Goal: Task Accomplishment & Management: Complete application form

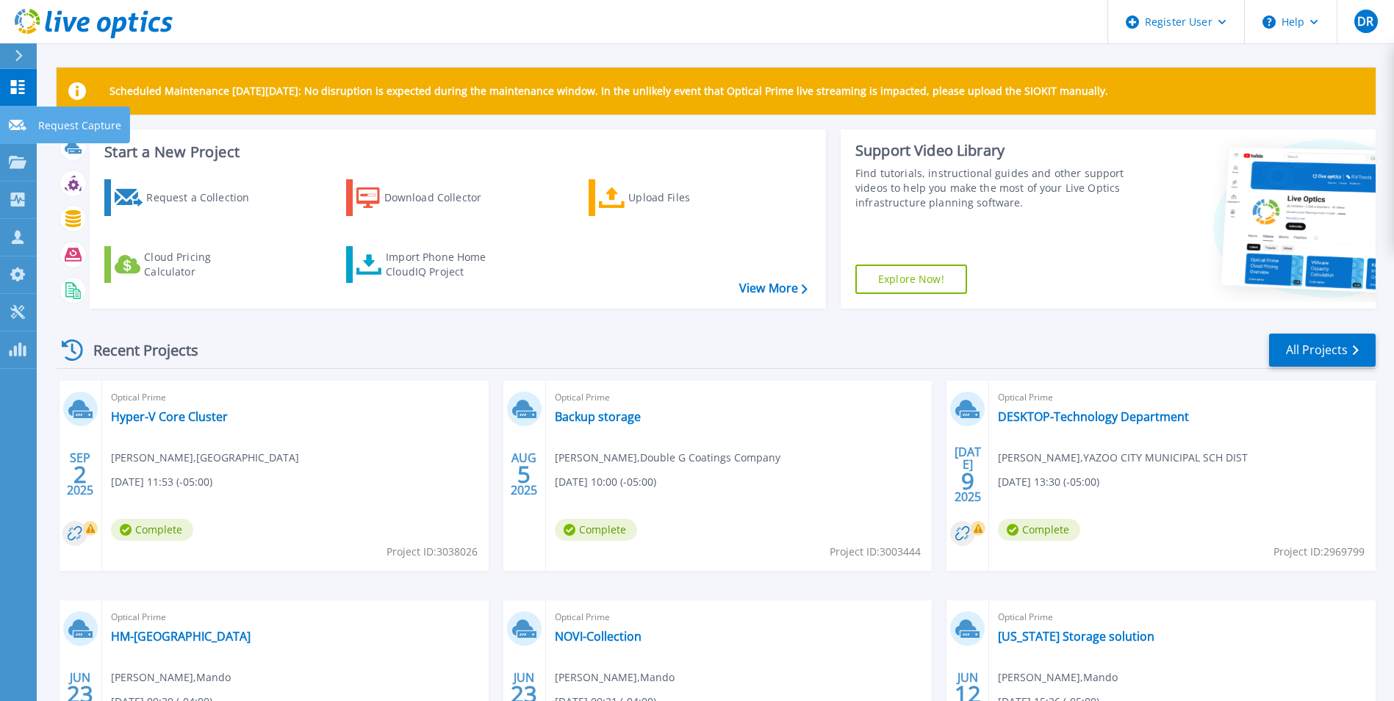
click at [28, 129] on link "Request Capture Request Capture" at bounding box center [18, 125] width 37 height 37
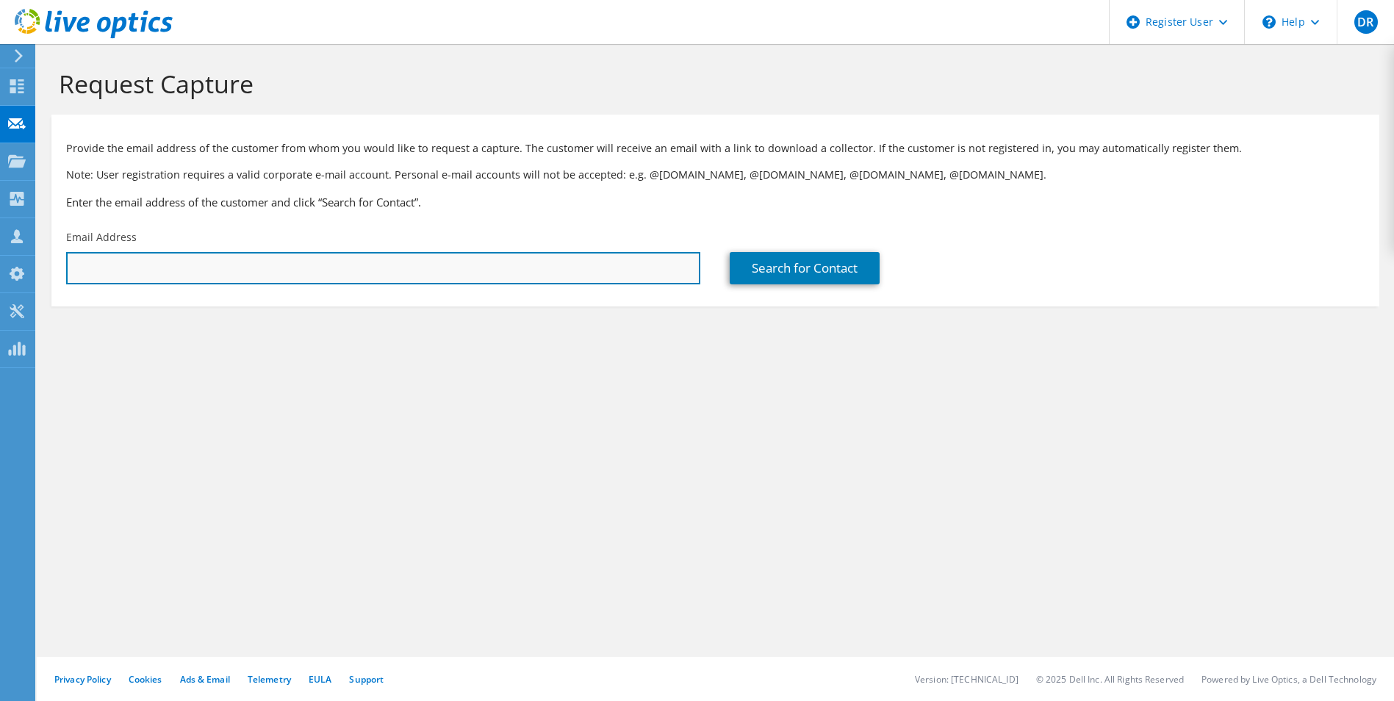
click at [185, 269] on input "text" at bounding box center [383, 268] width 634 height 32
paste input "[DOMAIN_NAME][EMAIL_ADDRESS][DOMAIN_NAME]"
type input "[DOMAIN_NAME][EMAIL_ADDRESS][DOMAIN_NAME]"
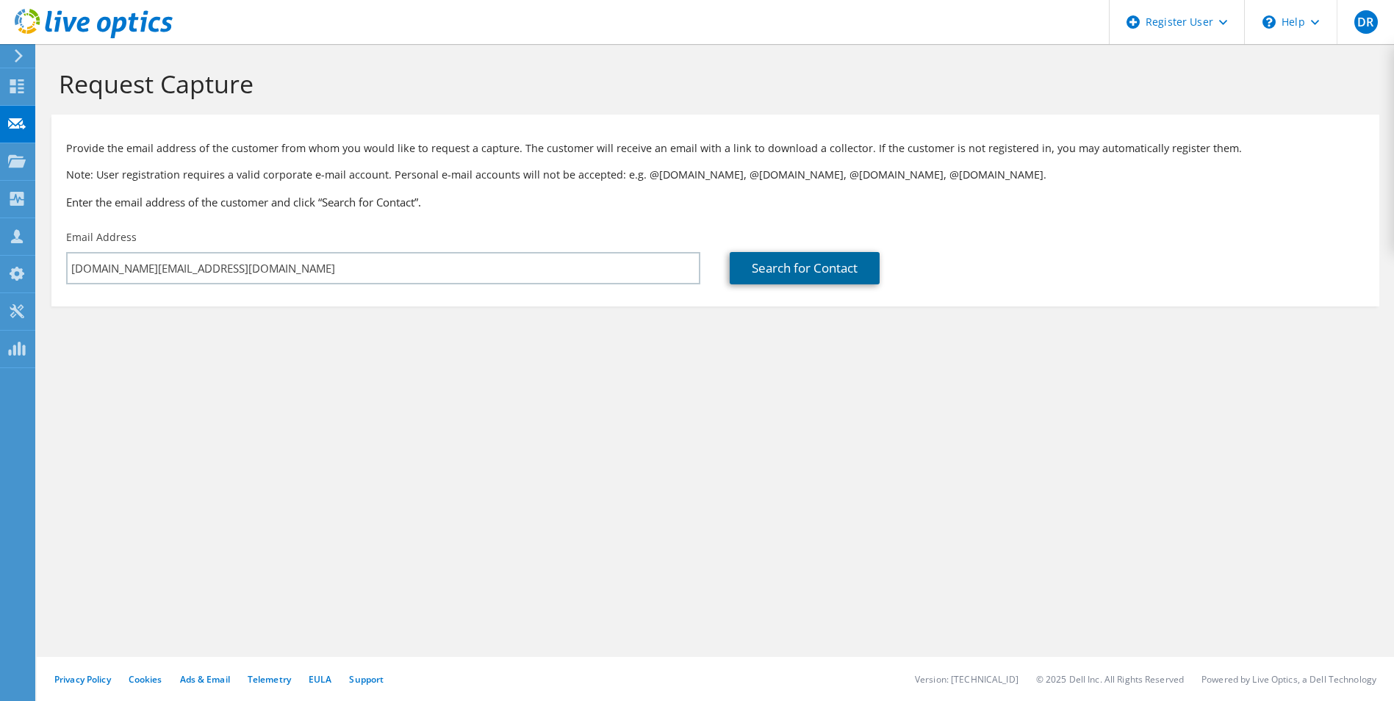
click at [845, 268] on link "Search for Contact" at bounding box center [805, 268] width 150 height 32
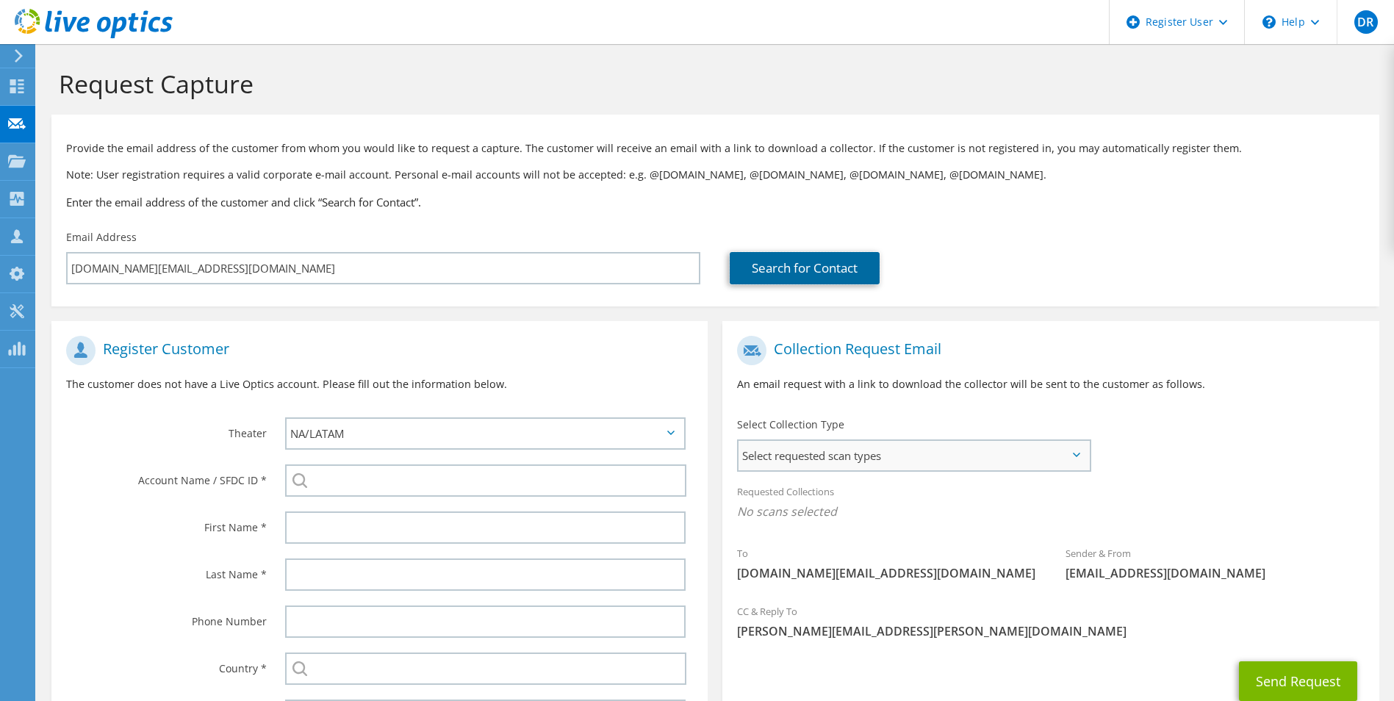
scroll to position [73, 0]
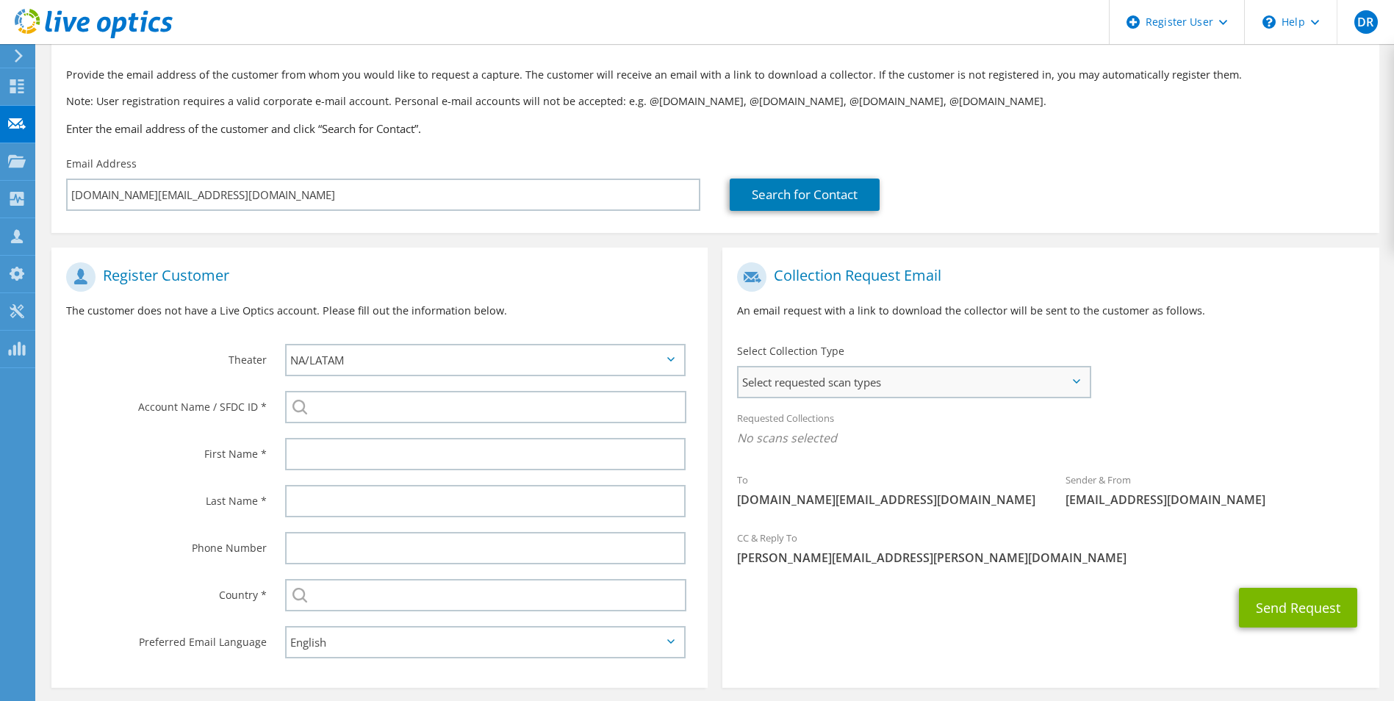
click at [958, 376] on span "Select requested scan types" at bounding box center [914, 381] width 350 height 29
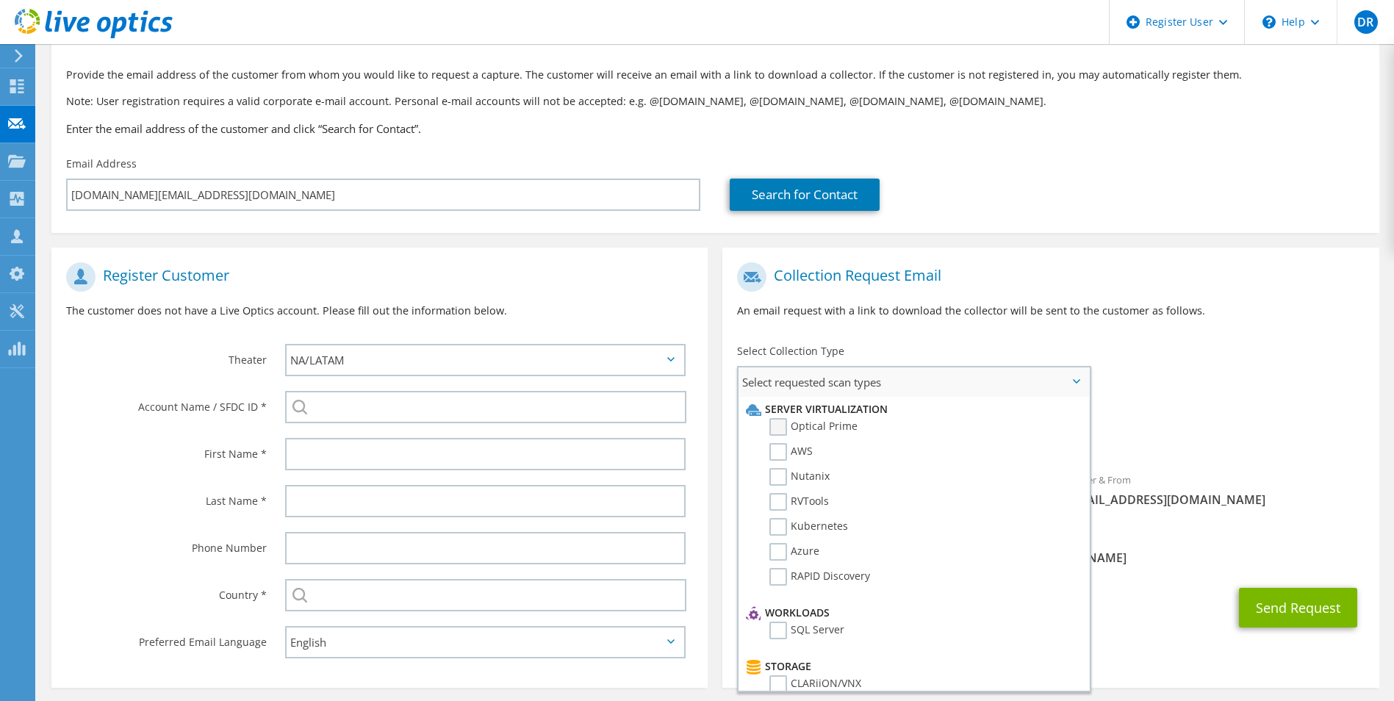
click at [780, 428] on label "Optical Prime" at bounding box center [814, 427] width 88 height 18
click at [0, 0] on input "Optical Prime" at bounding box center [0, 0] width 0 height 0
click at [1069, 360] on div "Select Collection Type Select requested scan types Server Virtualization Optica…" at bounding box center [914, 369] width 354 height 51
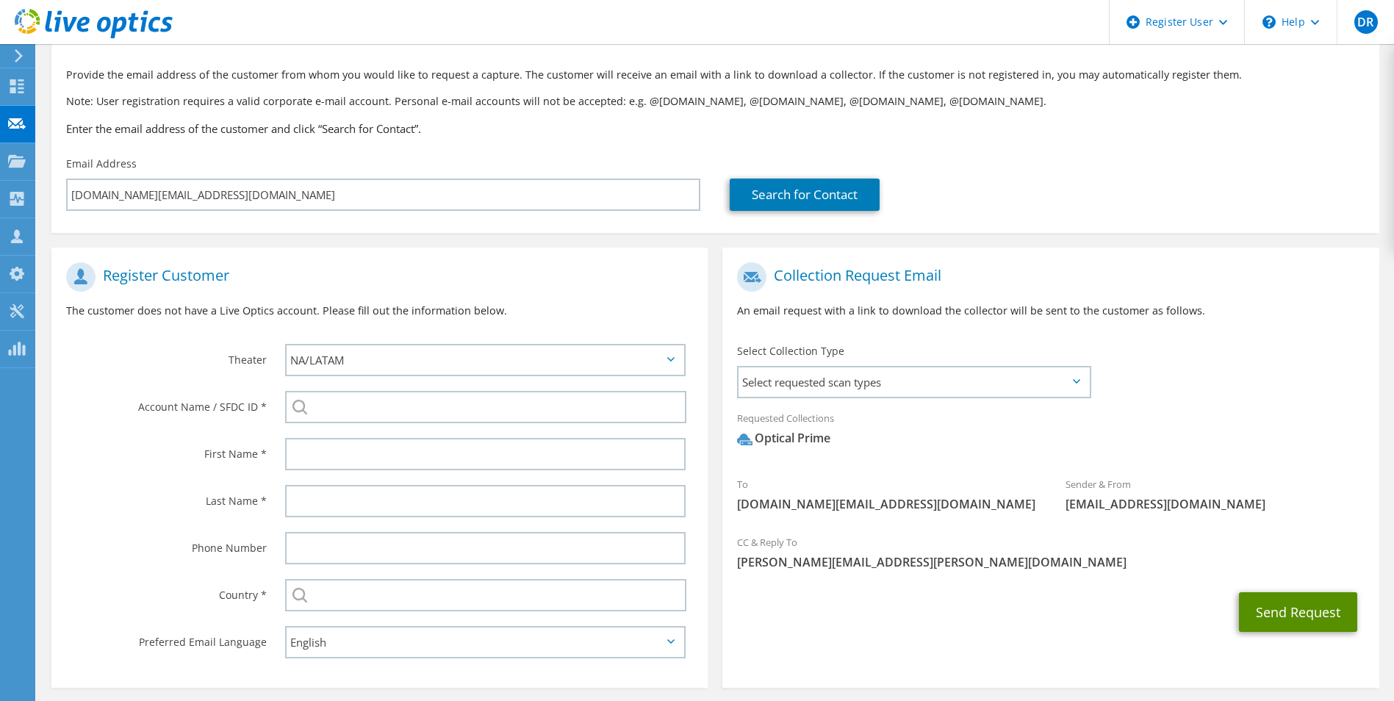
click at [1294, 610] on button "Send Request" at bounding box center [1298, 612] width 118 height 40
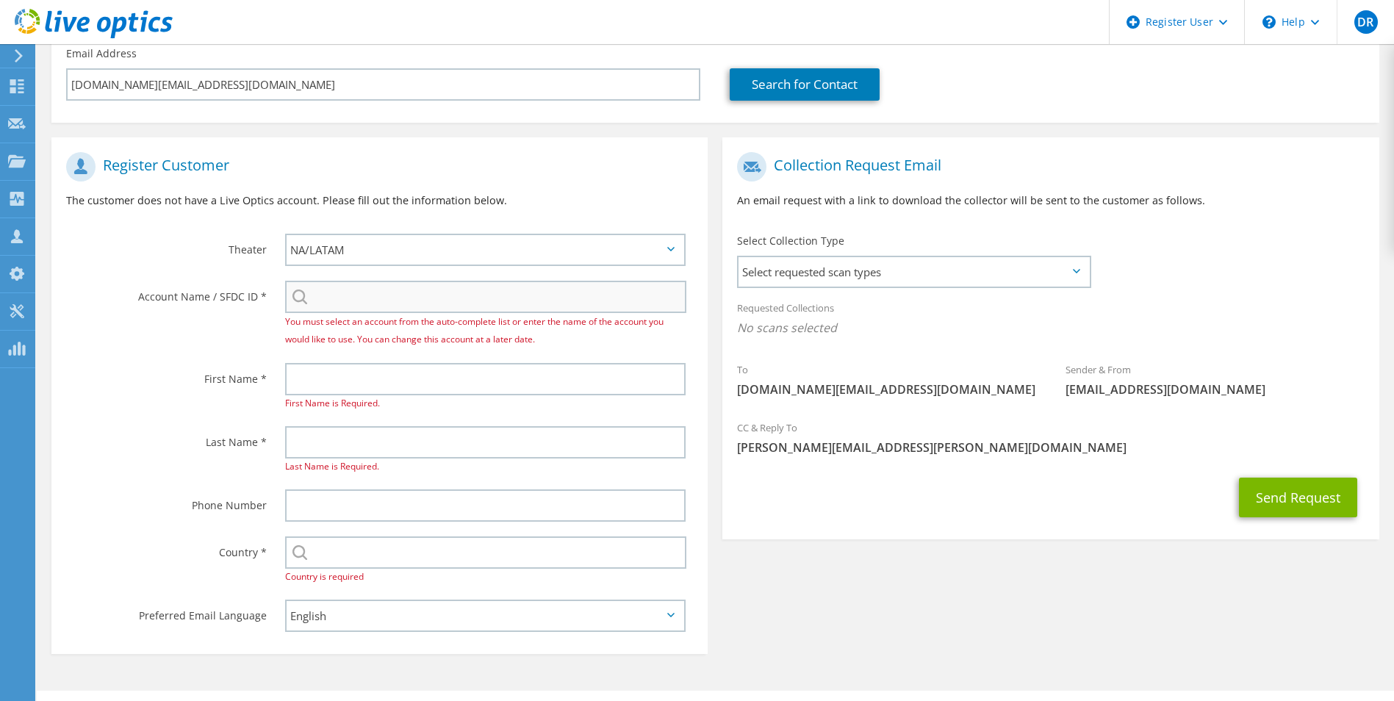
scroll to position [218, 0]
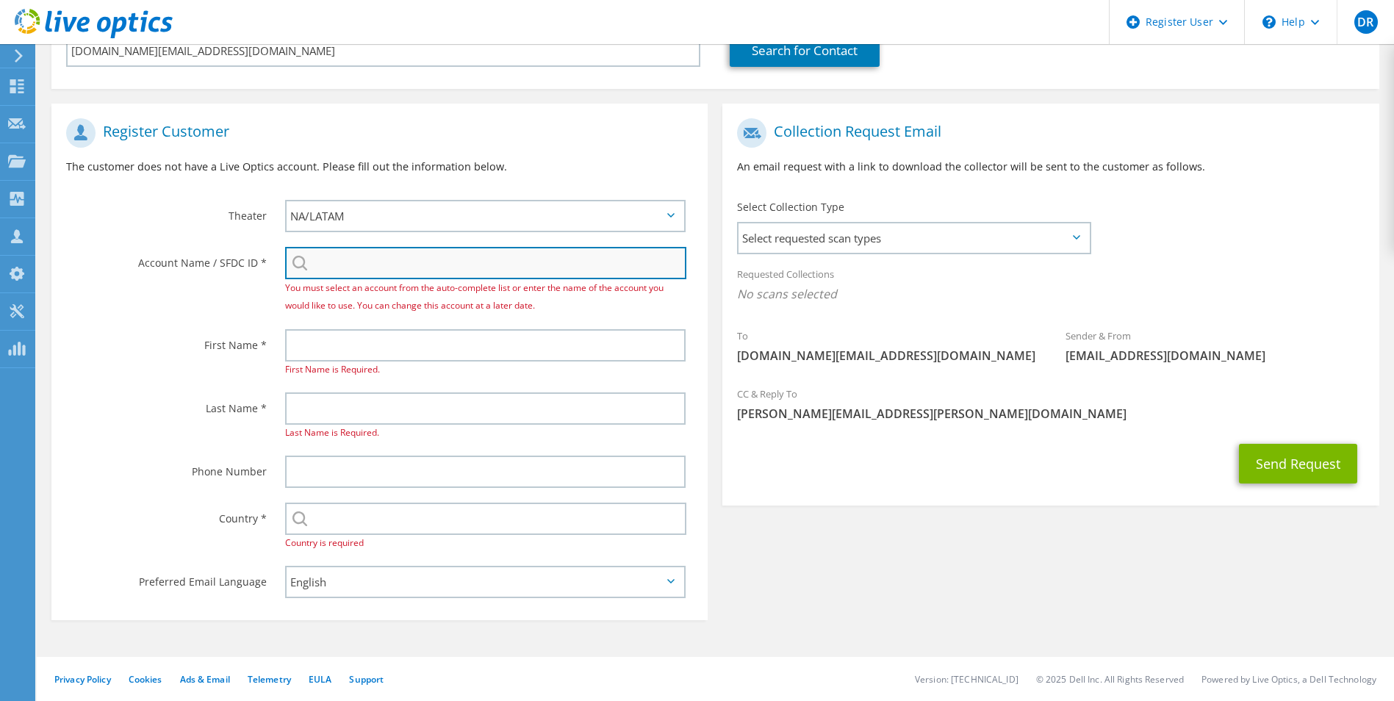
click at [382, 270] on input "search" at bounding box center [486, 263] width 402 height 32
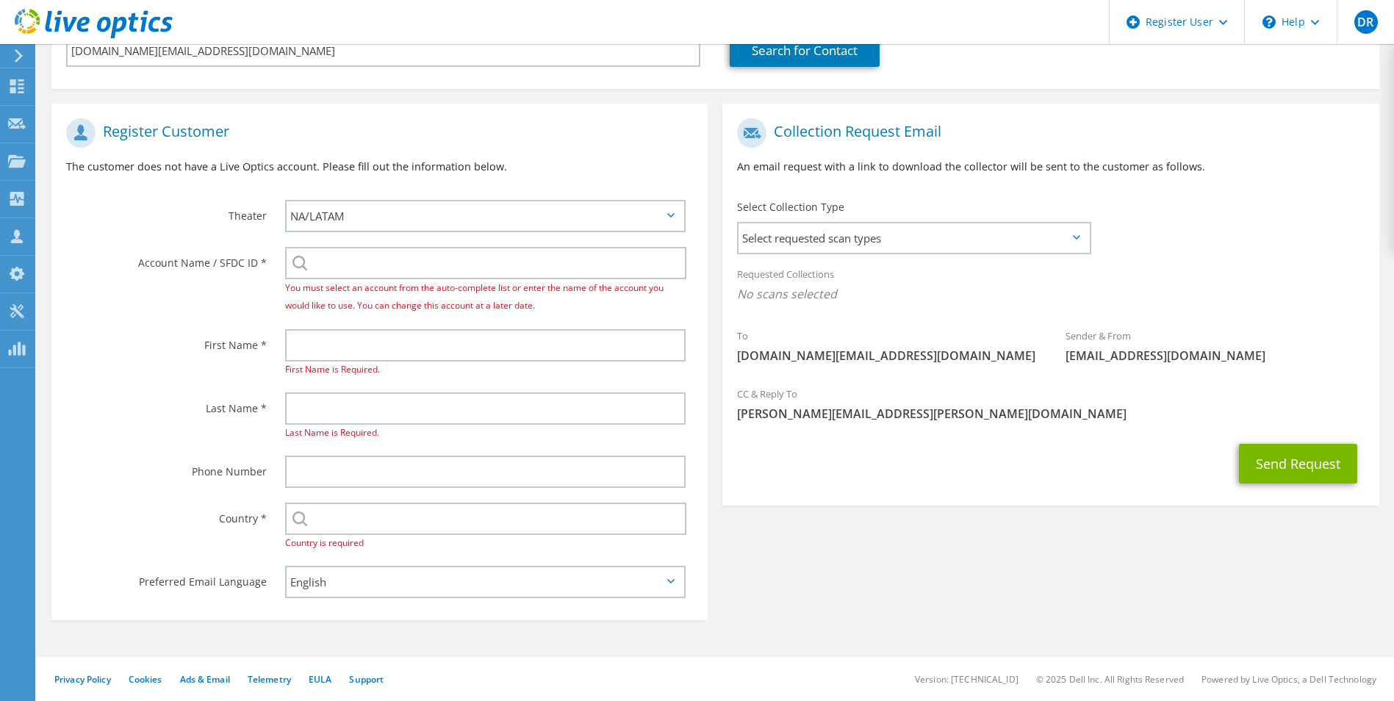
click at [226, 298] on div "Account Name / SFDC ID * You must select an account from the auto-complete list…" at bounding box center [379, 281] width 656 height 82
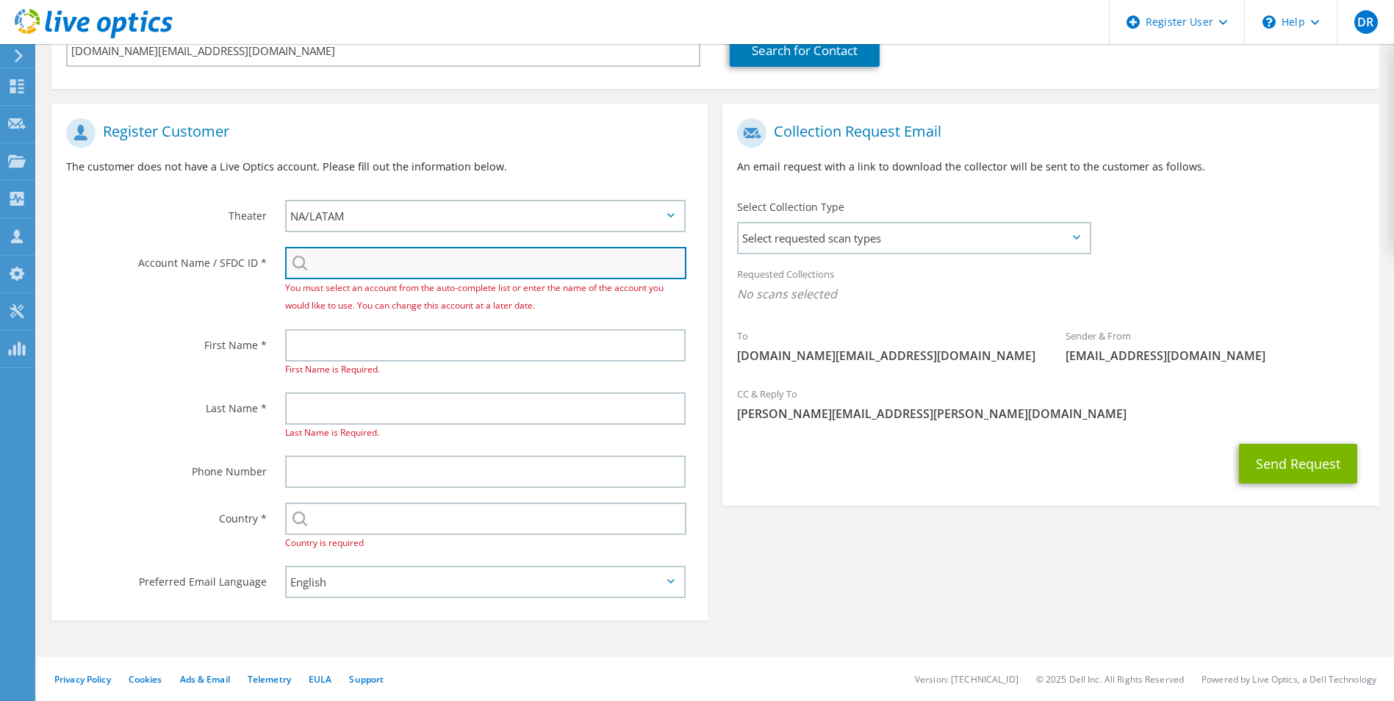
click at [401, 255] on input "search" at bounding box center [486, 263] width 402 height 32
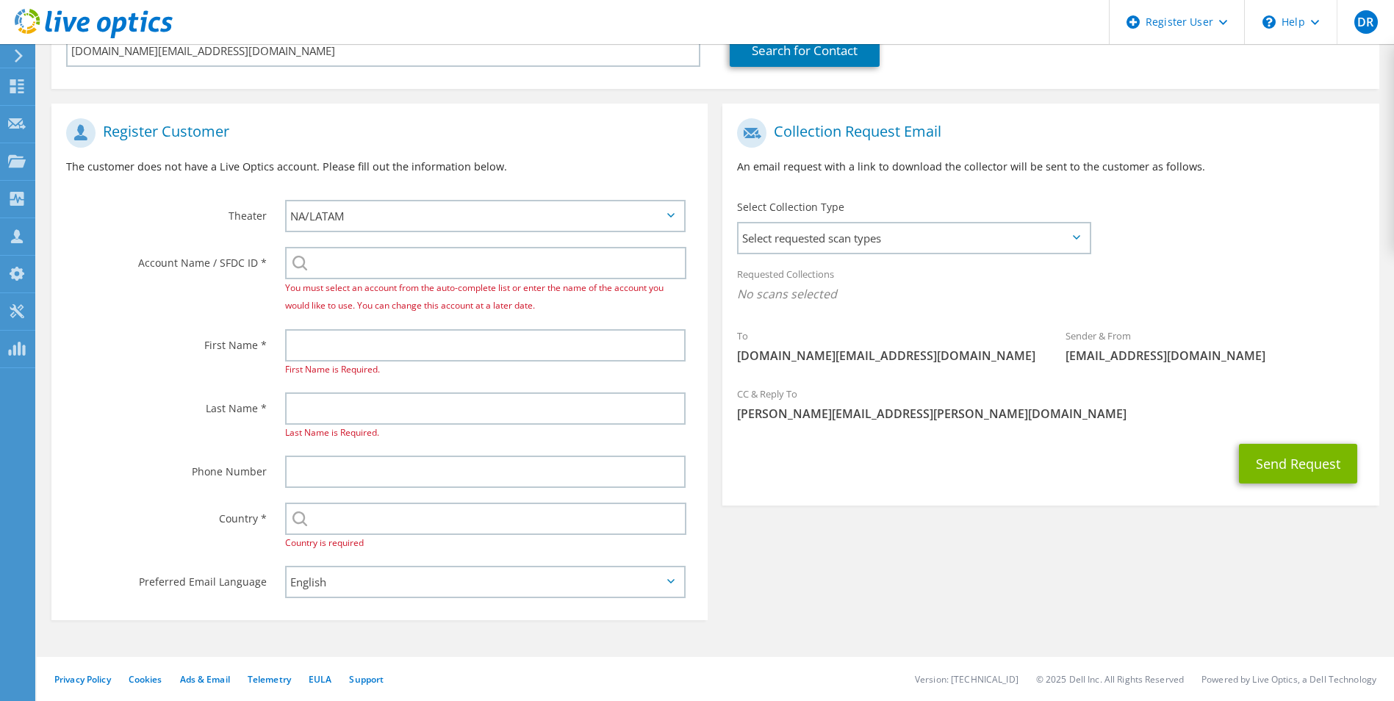
click at [182, 301] on div "Account Name / SFDC ID * You must select an account from the auto-complete list…" at bounding box center [379, 281] width 656 height 82
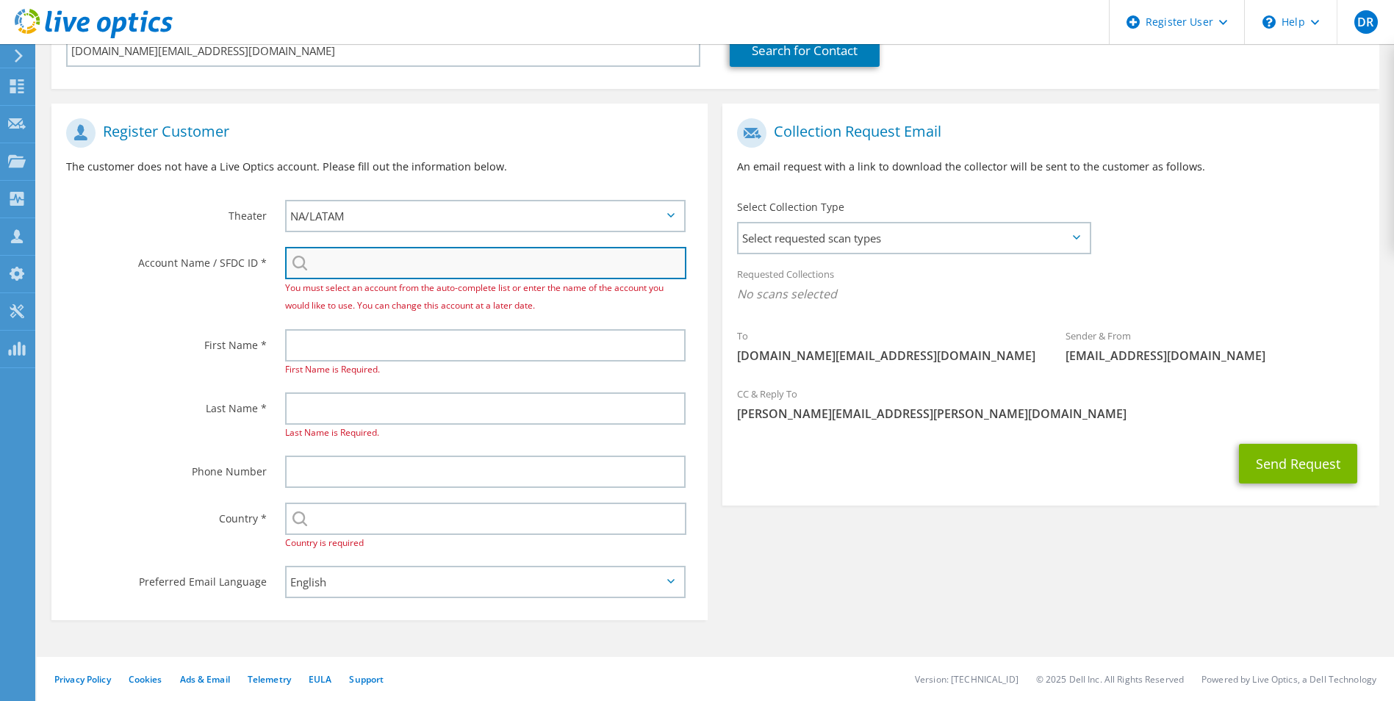
click at [351, 259] on input "search" at bounding box center [486, 263] width 402 height 32
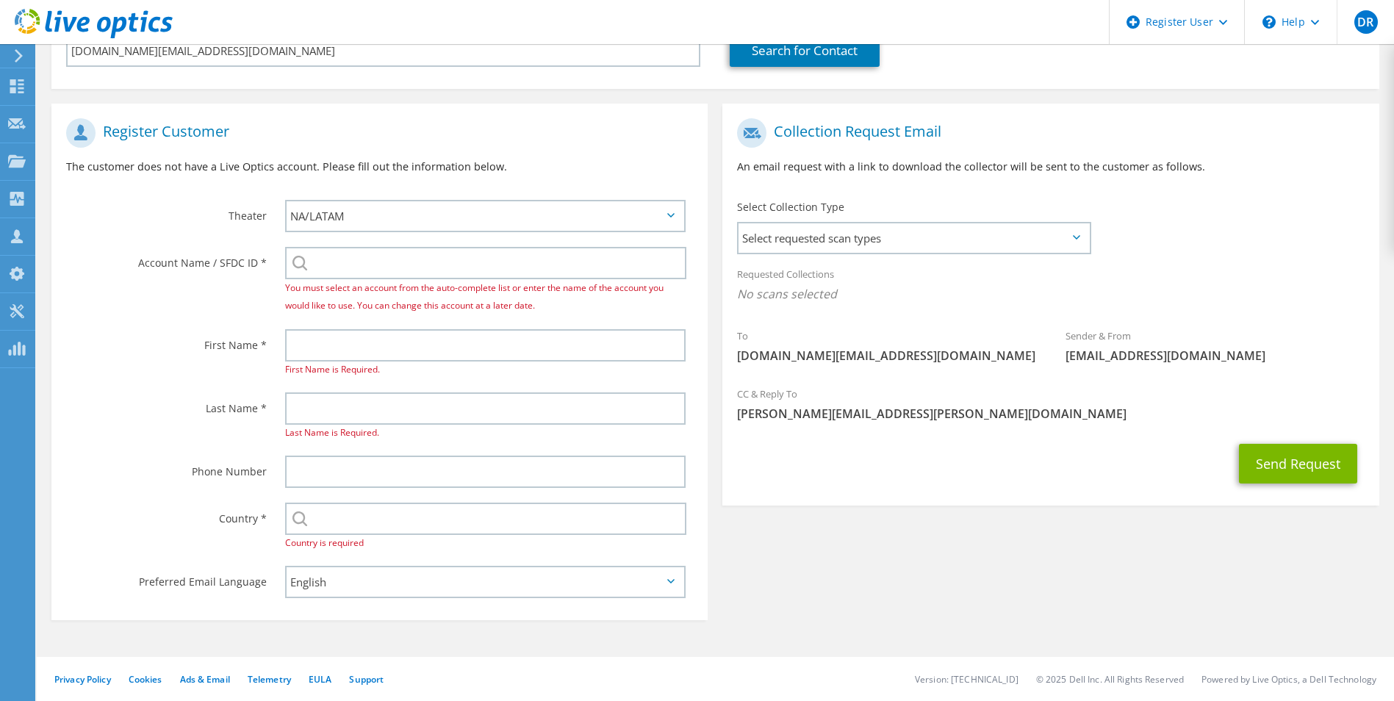
click at [792, 509] on div "Collection Request Email An email request with a link to download the collector…" at bounding box center [1050, 308] width 671 height 409
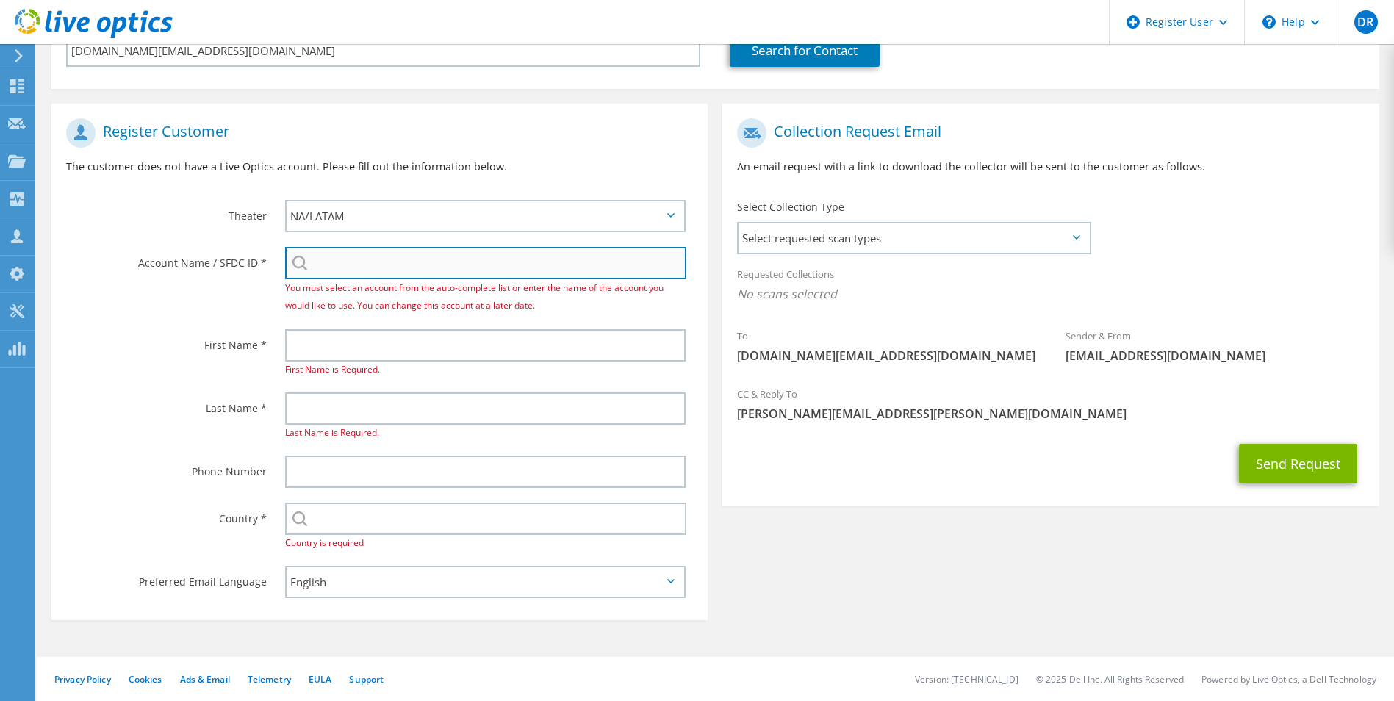
click at [437, 276] on input "search" at bounding box center [486, 263] width 402 height 32
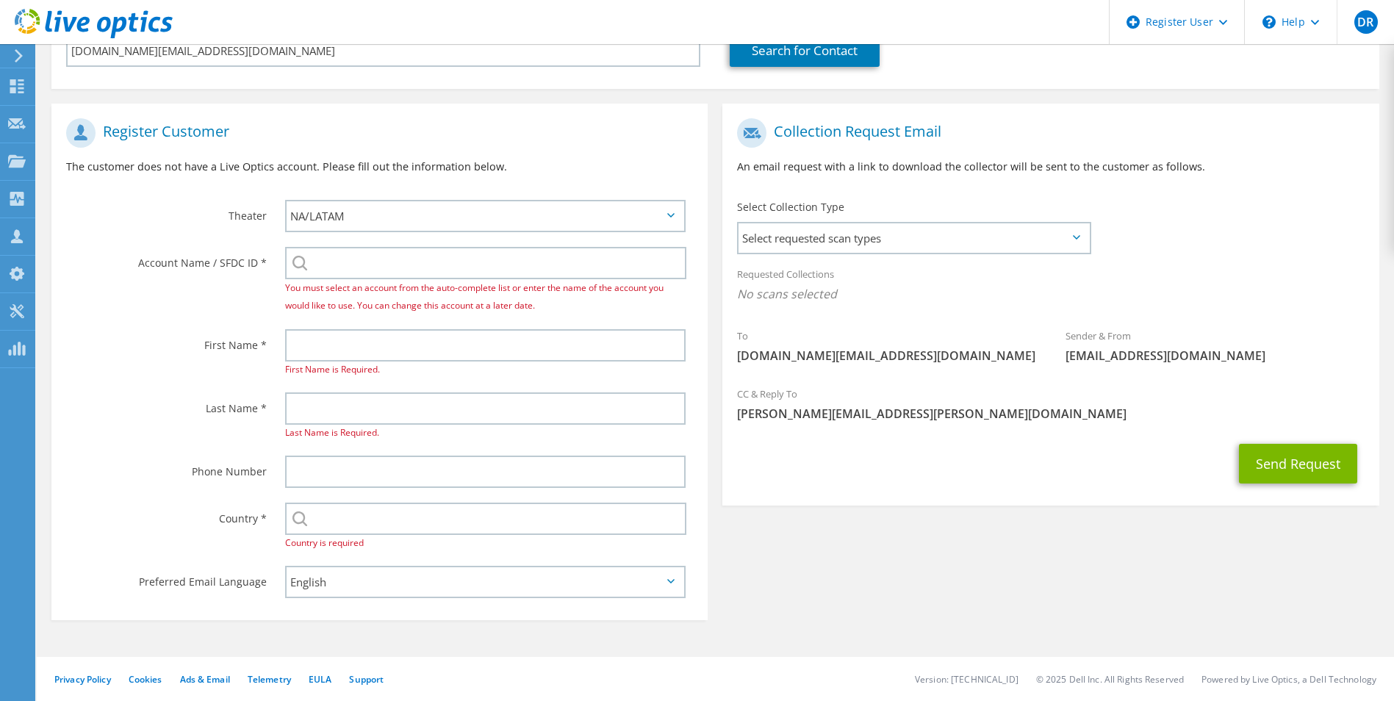
click at [838, 538] on div "Register Customer The customer does not have a Live Optics account. Please fill…" at bounding box center [715, 358] width 1343 height 539
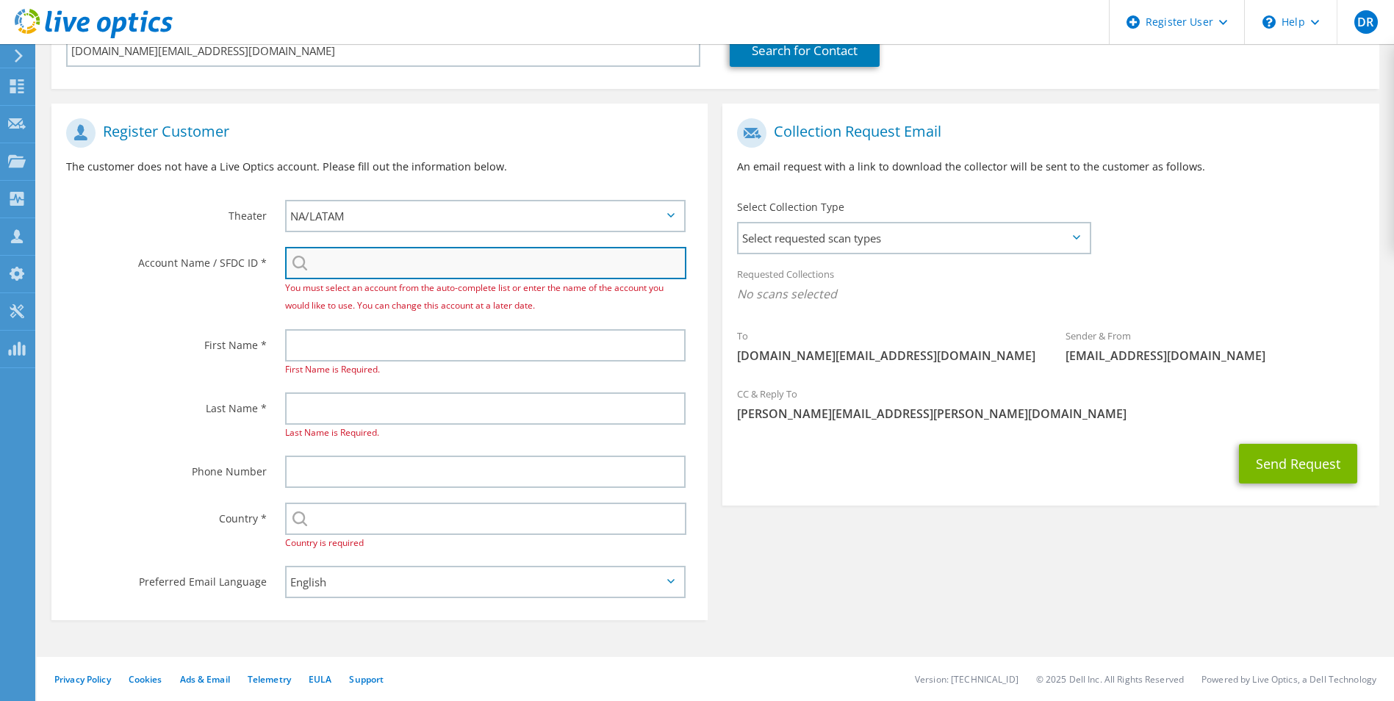
click at [357, 264] on input "search" at bounding box center [486, 263] width 402 height 32
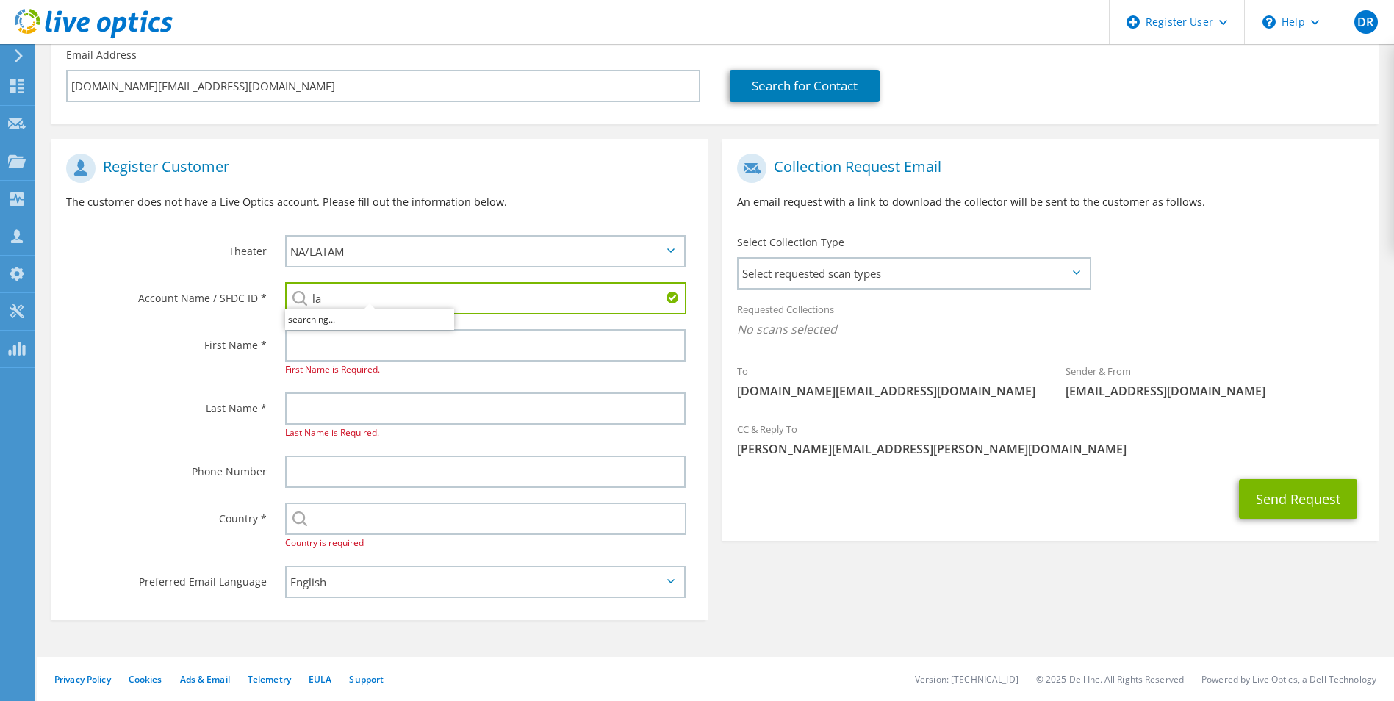
scroll to position [182, 0]
drag, startPoint x: 451, startPoint y: 295, endPoint x: 377, endPoint y: 299, distance: 73.6
click at [377, 299] on input "lawrence co schools" at bounding box center [486, 298] width 402 height 32
click at [454, 318] on li "LAWRENCE COUNTY SCHOOL DISTRICT : 3465304175" at bounding box center [369, 309] width 169 height 18
type input "LAWRENCE COUNTY SCHOOL DISTRICT : 3465304175"
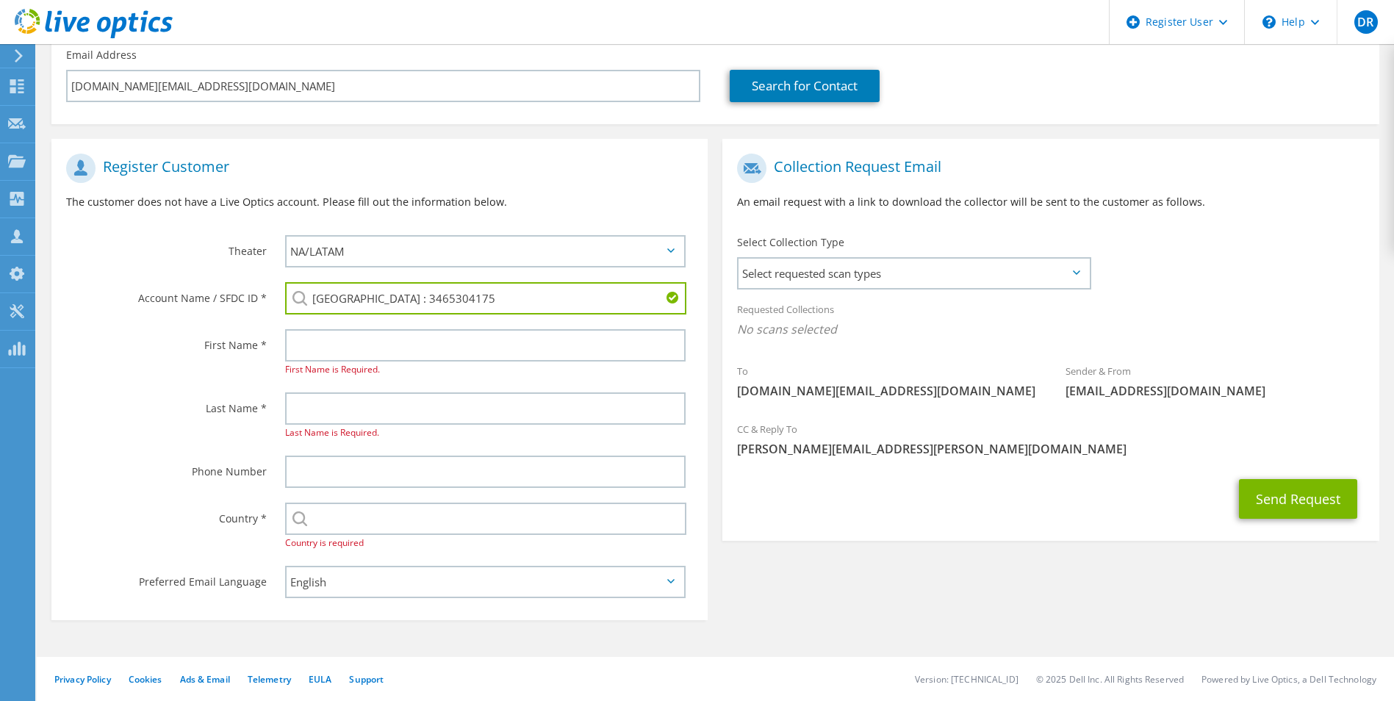
click at [620, 303] on input "LAWRENCE COUNTY SCHOOL DISTRICT : 3465304175" at bounding box center [486, 298] width 402 height 32
drag, startPoint x: 628, startPoint y: 300, endPoint x: 183, endPoint y: 298, distance: 444.7
click at [184, 298] on div "Account Name / SFDC ID * LAWRENCE COUNTY SCHOOL DISTRICT : 3465304175 LAWRENCE …" at bounding box center [379, 298] width 656 height 47
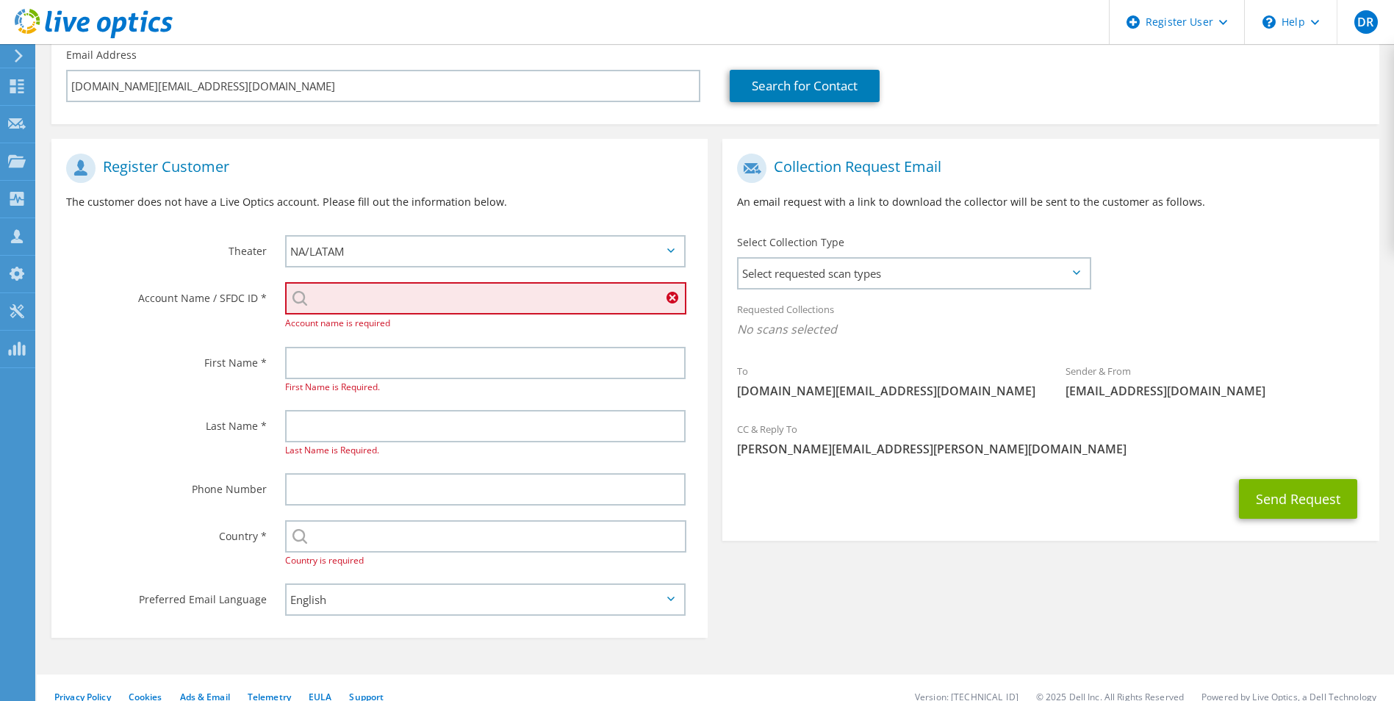
paste input "595671690"
click at [334, 323] on li "LAWRENCE CO SCHOOL DISTRICT, MONTICELLO, MS : 595671690" at bounding box center [485, 317] width 401 height 35
type input "LAWRENCE CO SCHOOL DISTRICT, MONTICELLO, MS : 595671690"
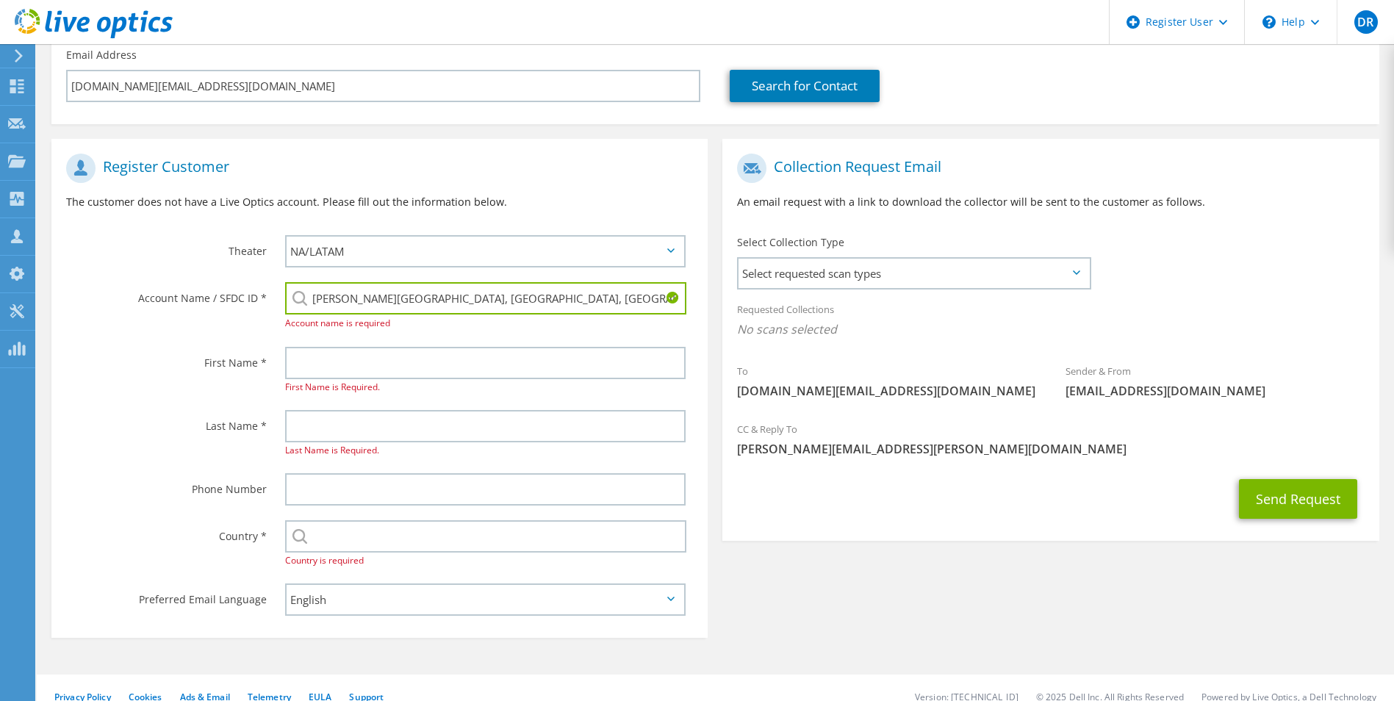
click at [240, 323] on div "Account Name / SFDC ID * LAWRENCE CO SCHOOL DISTRICT, MONTICELLO, MS : 59567169…" at bounding box center [379, 307] width 656 height 65
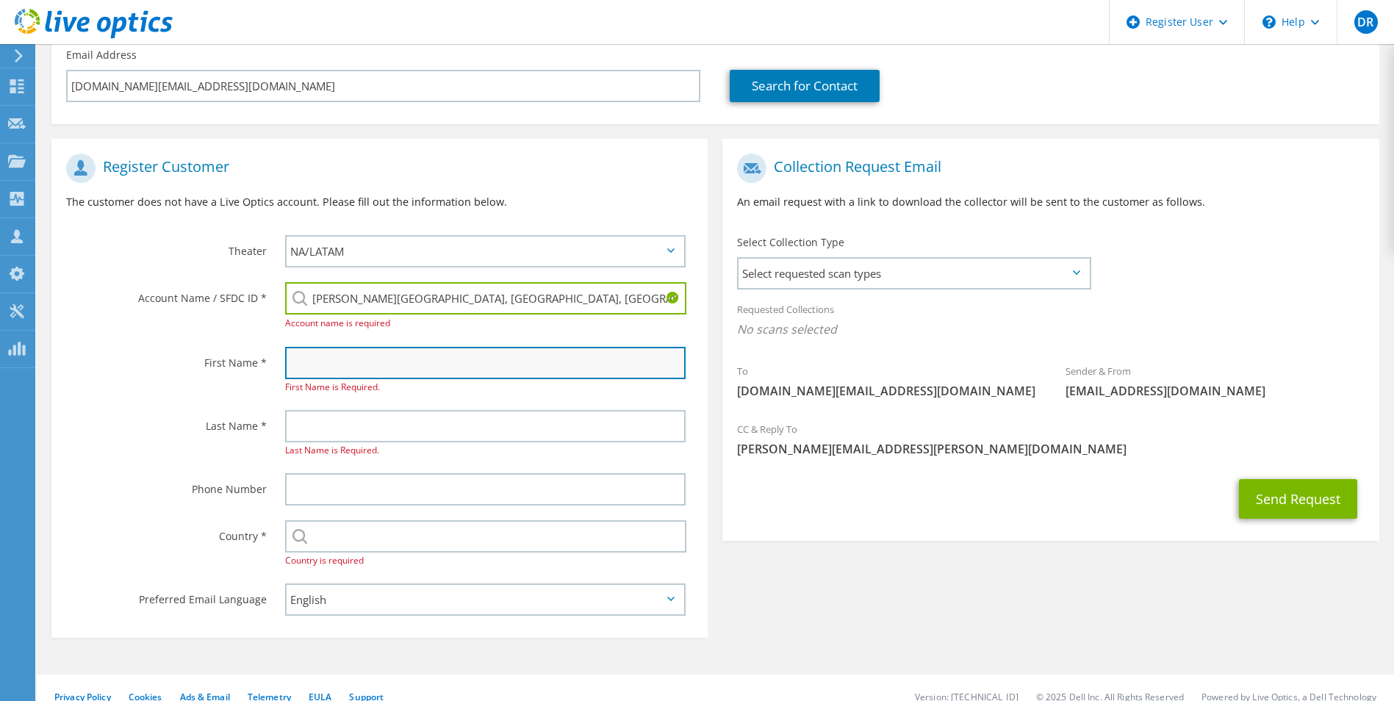
click at [335, 365] on input "text" at bounding box center [485, 363] width 401 height 32
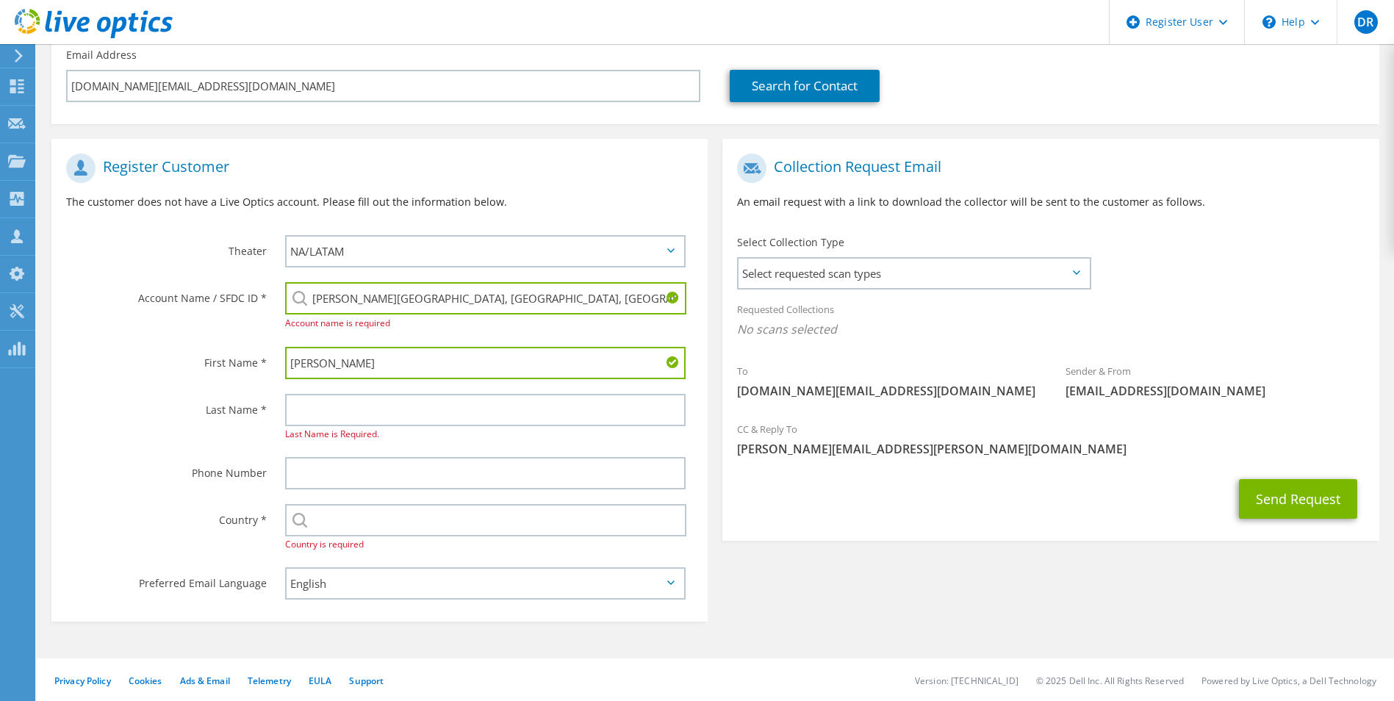
type input "Jonathan"
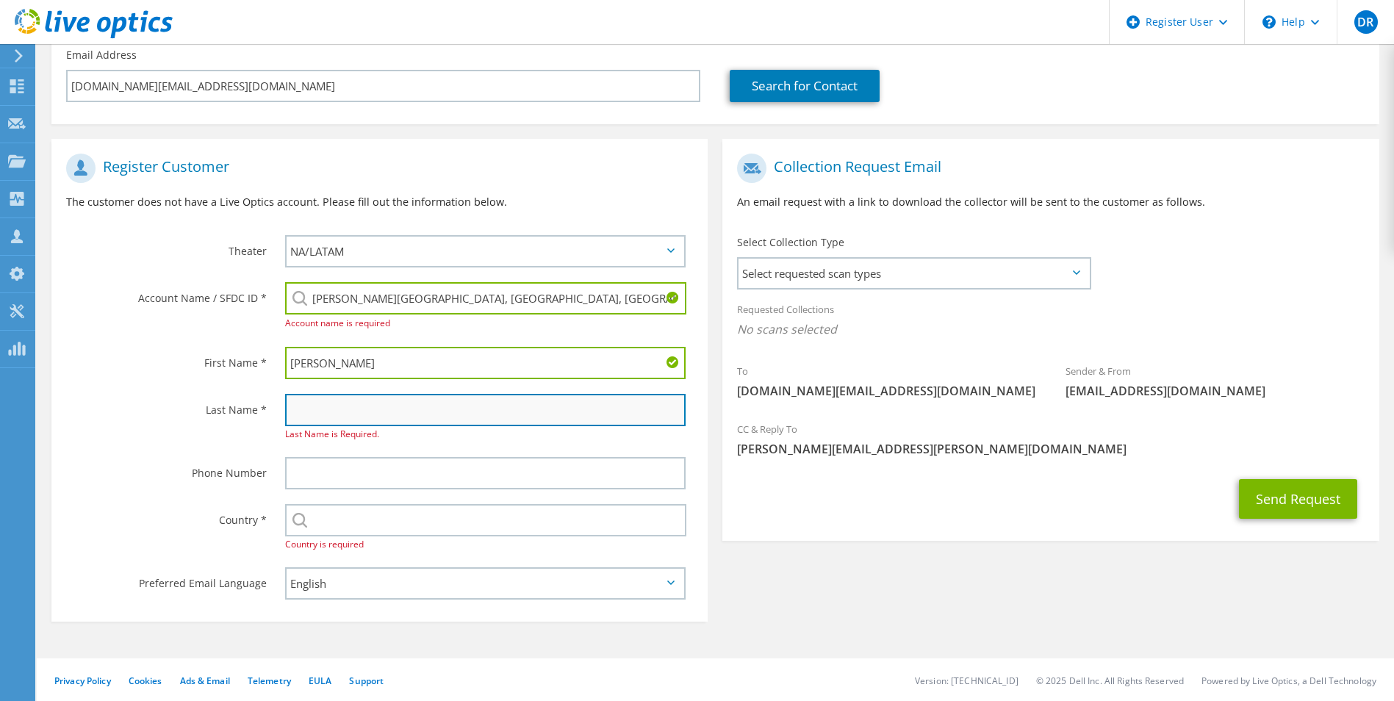
click at [318, 406] on input "text" at bounding box center [485, 410] width 401 height 32
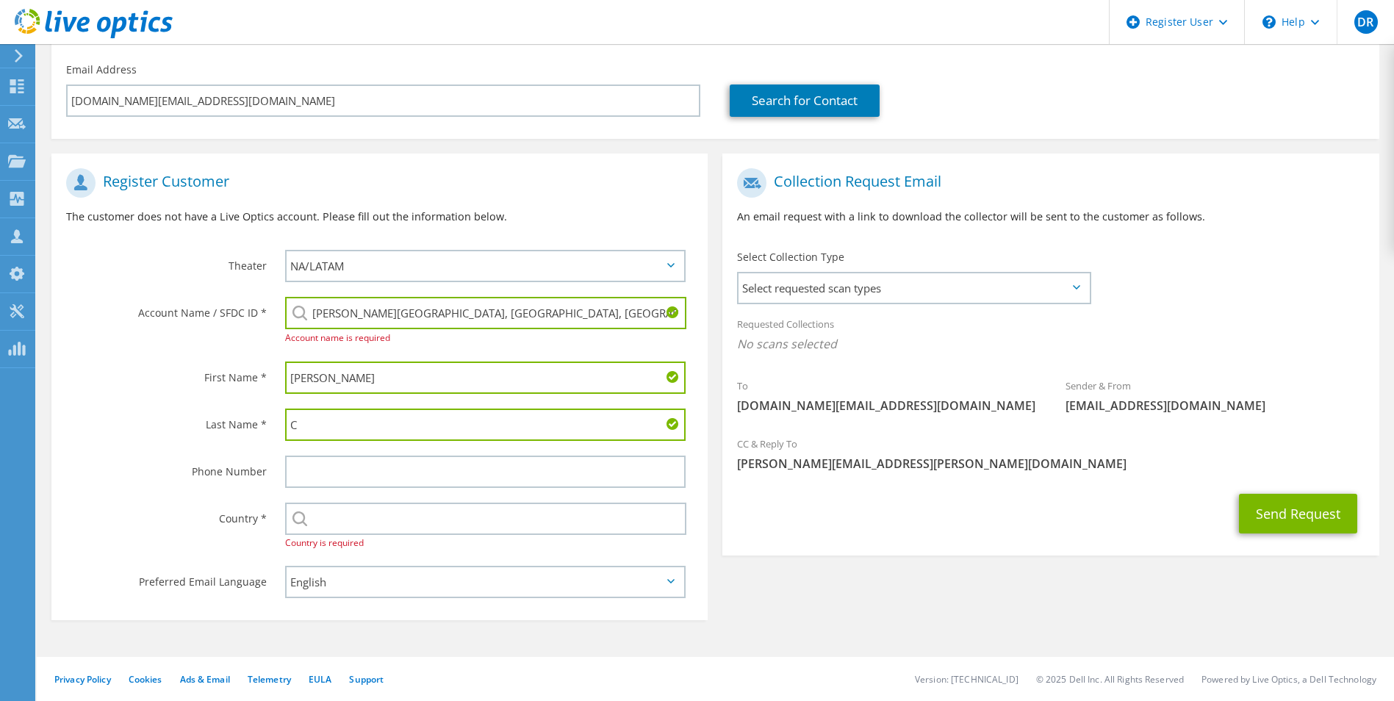
scroll to position [168, 0]
type input "Case"
click at [146, 426] on label "Last Name *" at bounding box center [166, 421] width 201 height 24
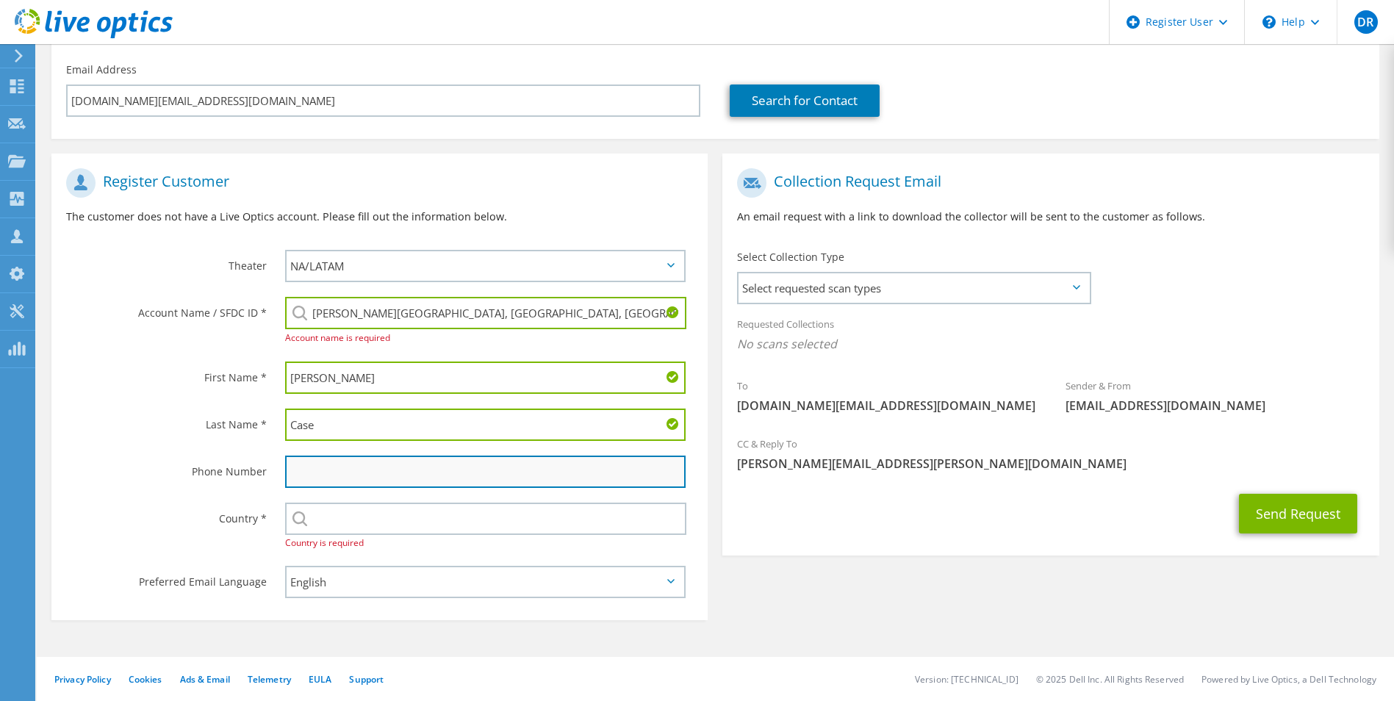
click at [356, 467] on input "text" at bounding box center [485, 472] width 401 height 32
click at [331, 471] on input "text" at bounding box center [485, 472] width 401 height 32
paste input "(724) 656-2471"
type input "(724) 656-2471"
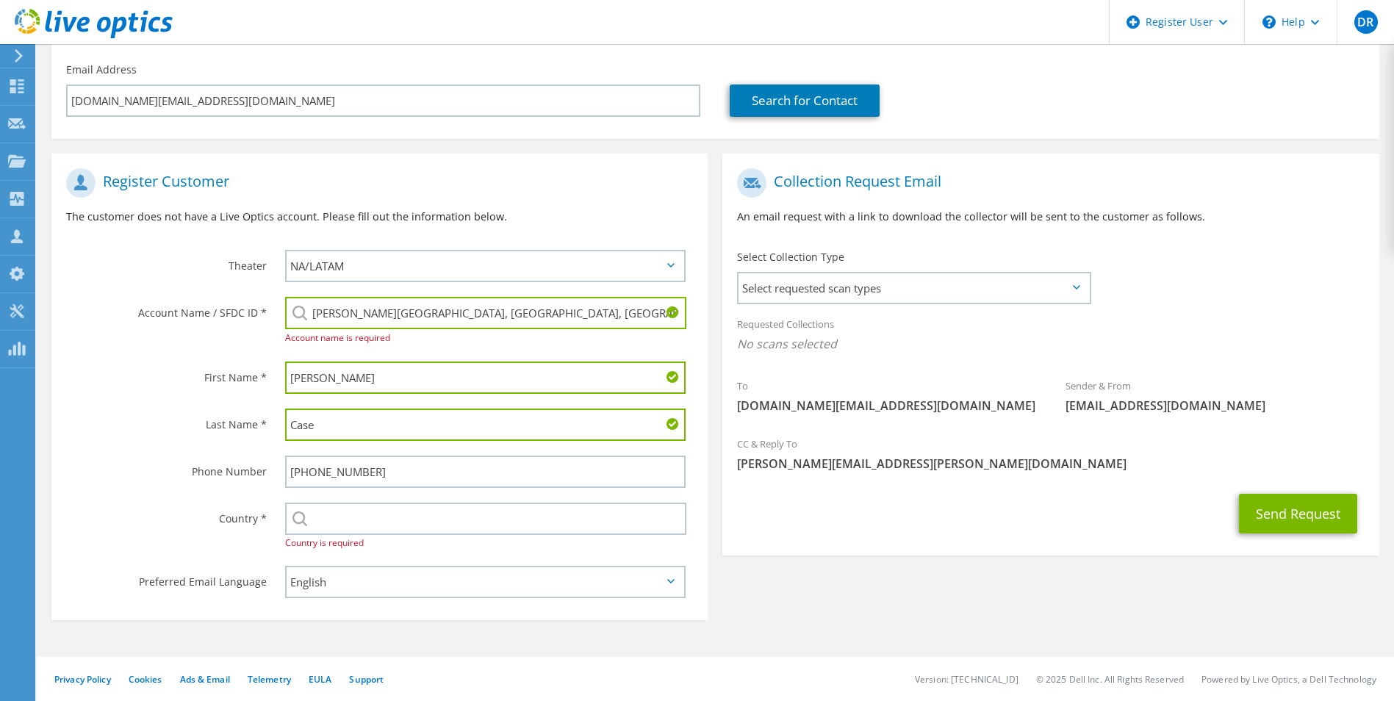
click at [130, 449] on div "Phone Number" at bounding box center [160, 471] width 219 height 46
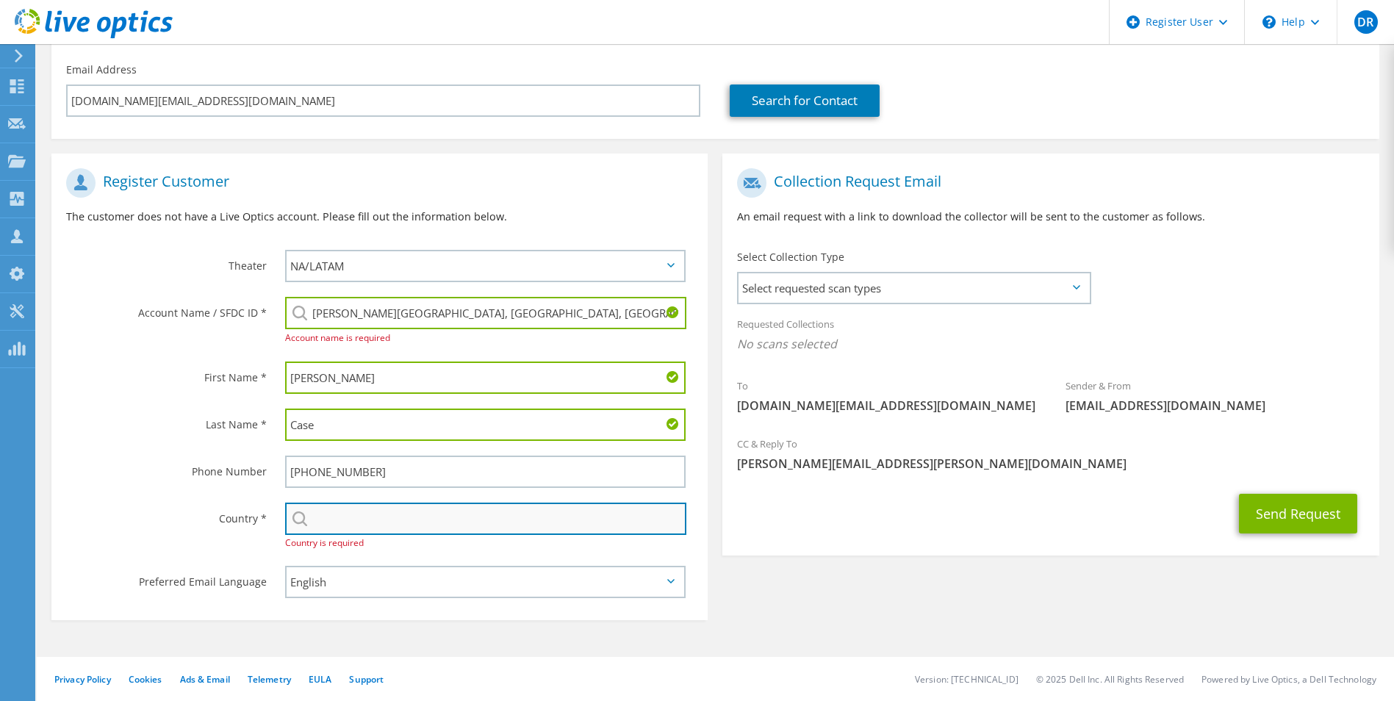
click at [329, 515] on input "text" at bounding box center [486, 519] width 402 height 32
type input "[GEOGRAPHIC_DATA]"
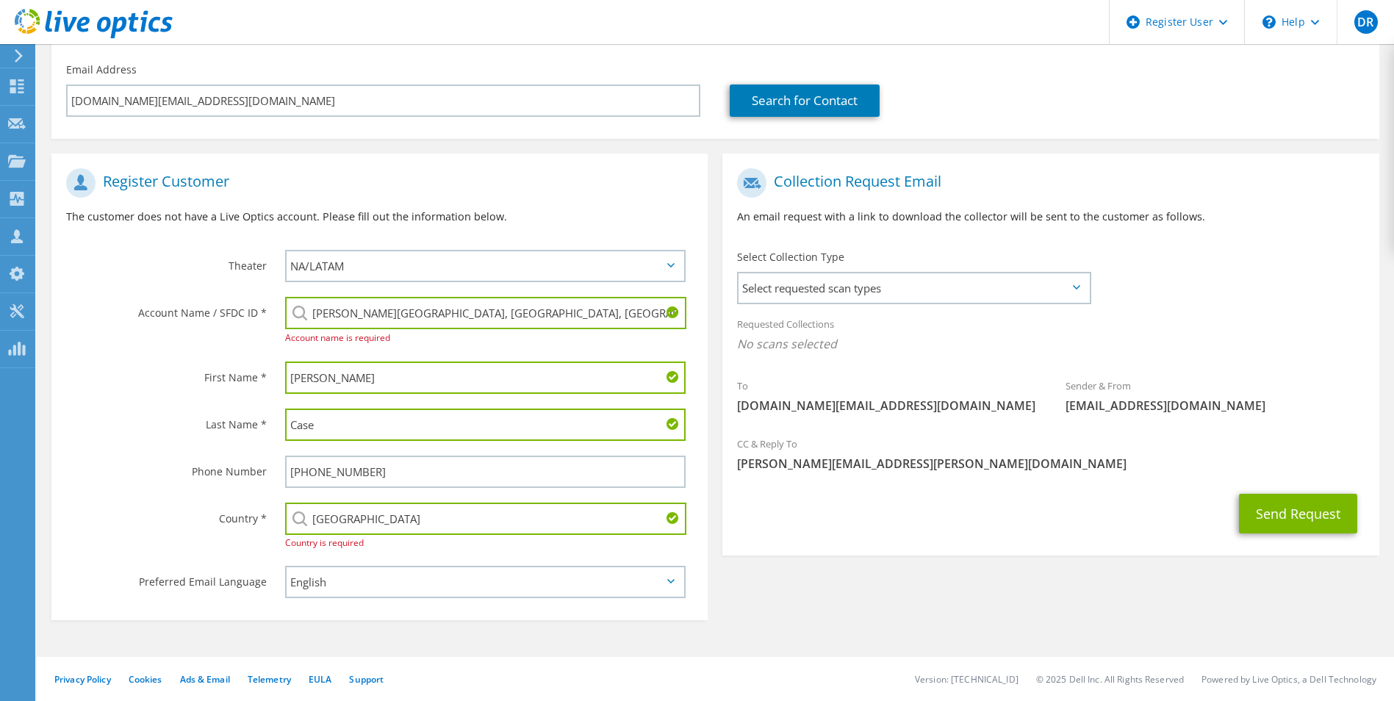
click at [222, 508] on label "Country *" at bounding box center [166, 515] width 201 height 24
click at [880, 288] on span "Select requested scan types" at bounding box center [914, 287] width 350 height 29
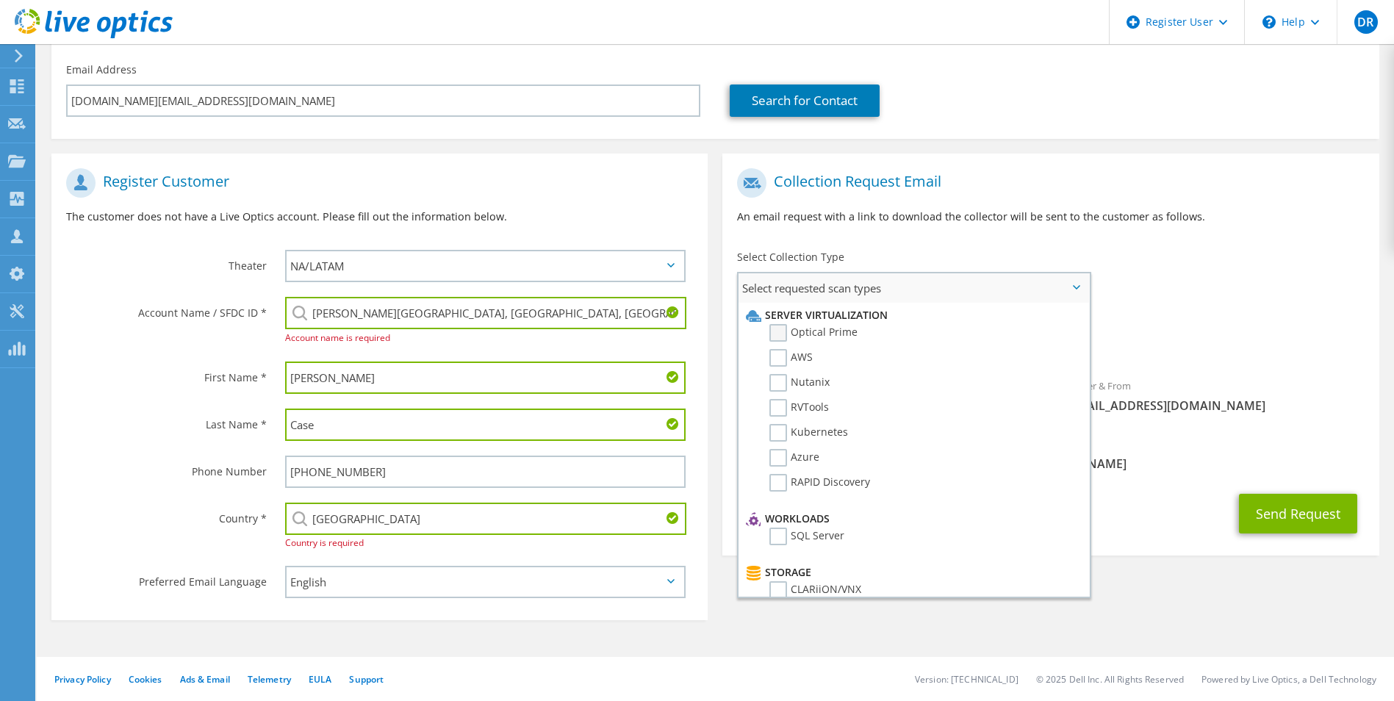
click at [778, 329] on label "Optical Prime" at bounding box center [814, 333] width 88 height 18
click at [0, 0] on input "Optical Prime" at bounding box center [0, 0] width 0 height 0
click at [1172, 259] on div "To jonathan.case@lawcosd.org Sender & From liveoptics@liveoptics.com" at bounding box center [1050, 297] width 656 height 272
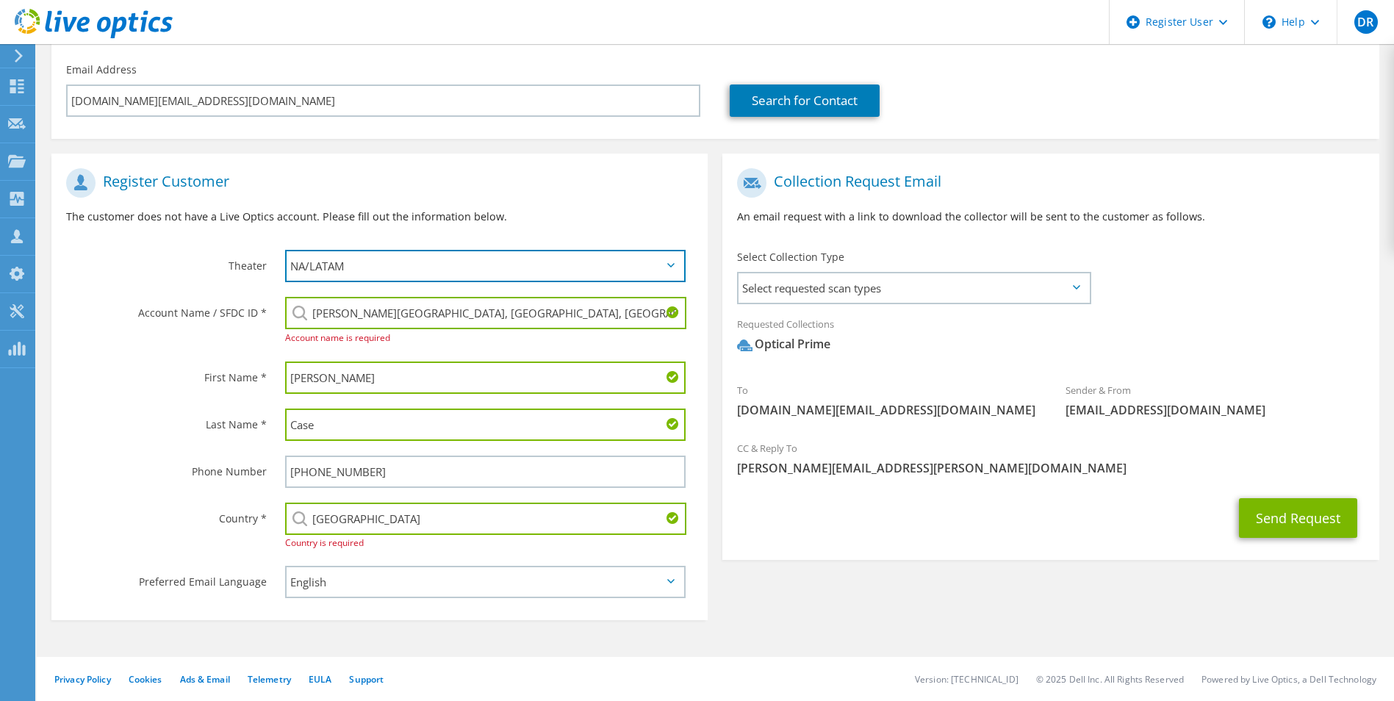
click at [434, 280] on select "APJ EMEA NA/LATAM" at bounding box center [485, 266] width 401 height 32
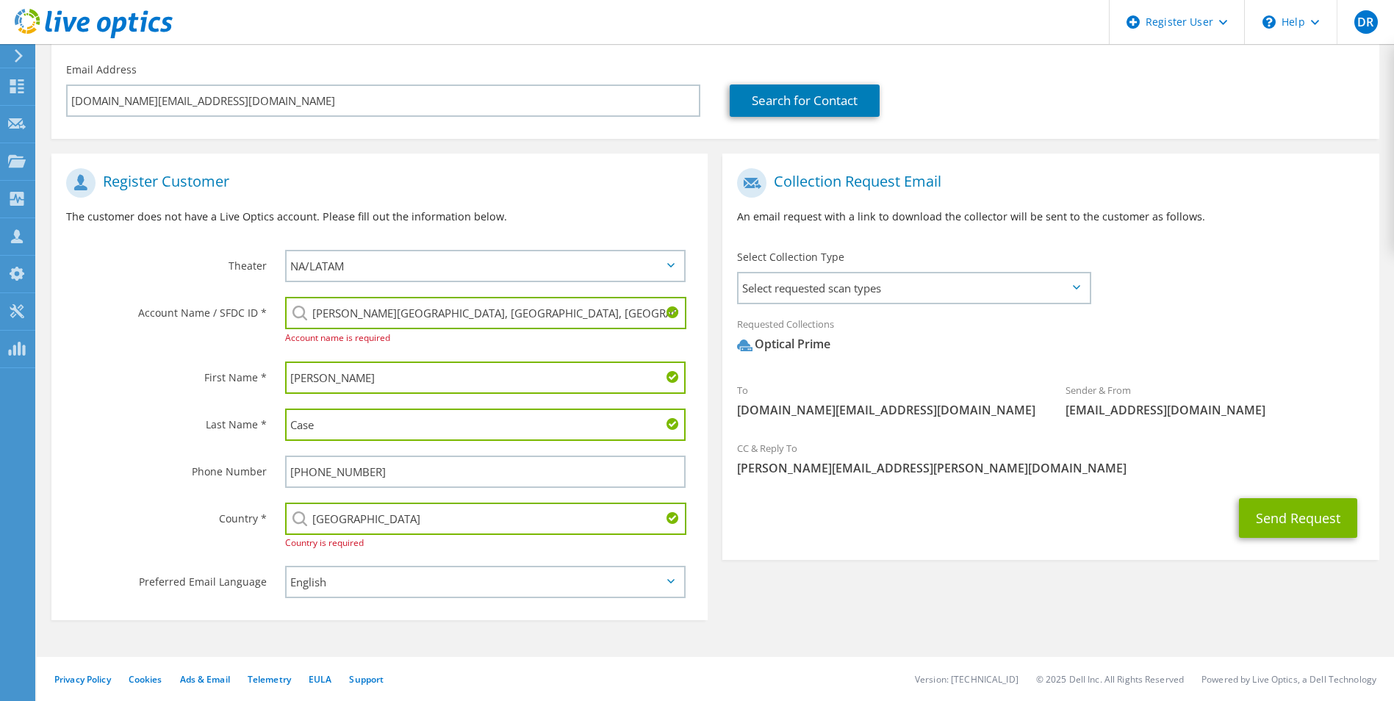
click at [194, 281] on div "Theater" at bounding box center [160, 266] width 219 height 46
click at [1286, 516] on button "Send Request" at bounding box center [1298, 518] width 118 height 40
